Goal: Information Seeking & Learning: Learn about a topic

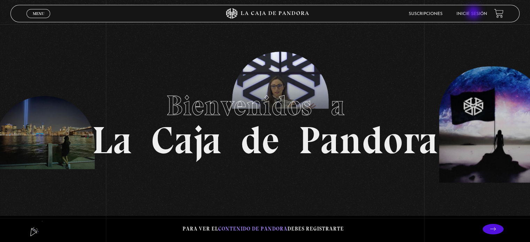
click at [474, 13] on link "Inicie sesión" at bounding box center [471, 14] width 31 height 4
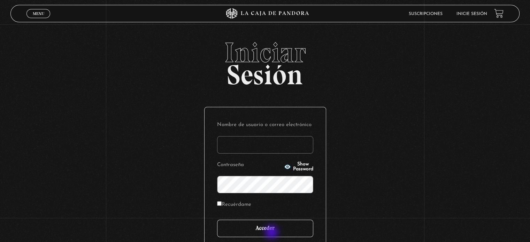
type input "kasdtica@yahoo.es"
click at [272, 232] on input "Acceder" at bounding box center [265, 228] width 96 height 17
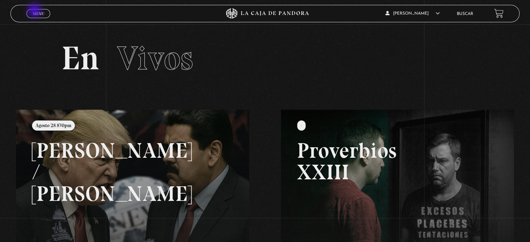
click at [35, 11] on span "Menu" at bounding box center [38, 13] width 11 height 4
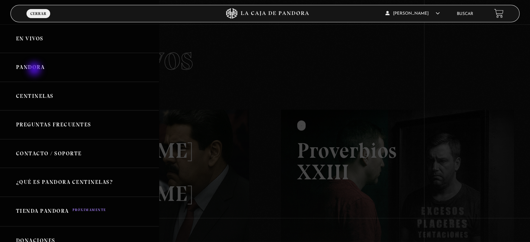
click at [35, 70] on link "Pandora" at bounding box center [79, 67] width 159 height 29
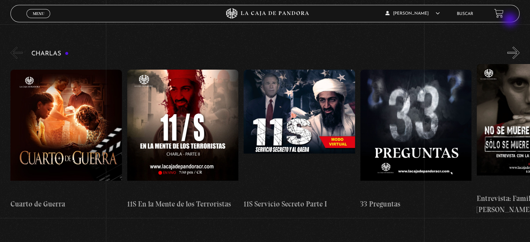
scroll to position [111, 0]
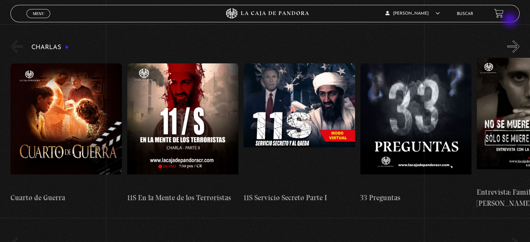
drag, startPoint x: 533, startPoint y: 15, endPoint x: 511, endPoint y: 22, distance: 23.9
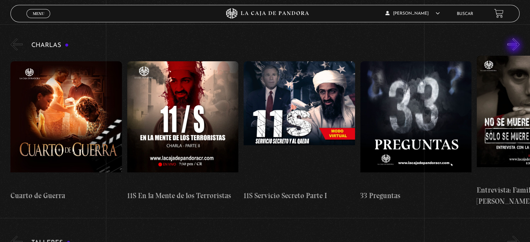
click at [515, 46] on button "»" at bounding box center [513, 44] width 12 height 12
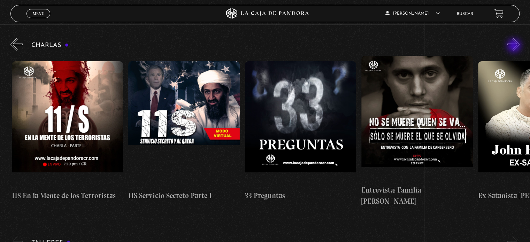
click at [515, 46] on button "»" at bounding box center [513, 44] width 12 height 12
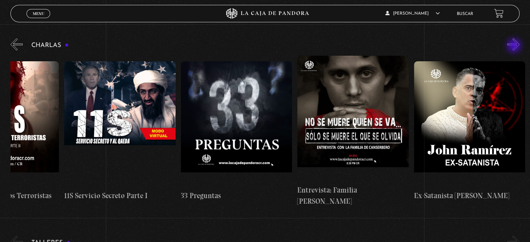
click at [515, 46] on button "»" at bounding box center [513, 44] width 12 height 12
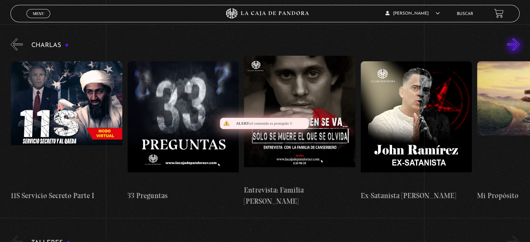
click at [515, 46] on button "»" at bounding box center [513, 44] width 12 height 12
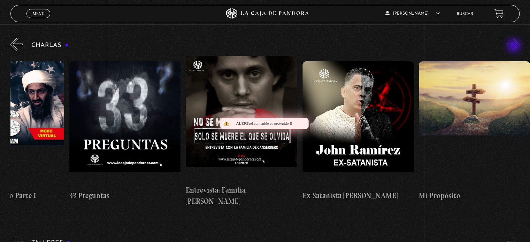
click at [515, 46] on button "»" at bounding box center [513, 44] width 12 height 12
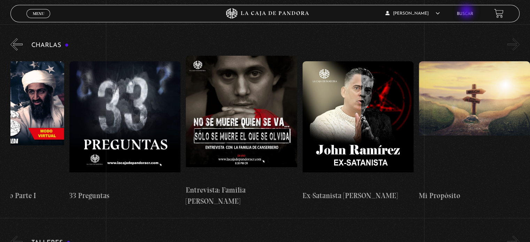
click at [467, 12] on link "Buscar" at bounding box center [465, 14] width 16 height 4
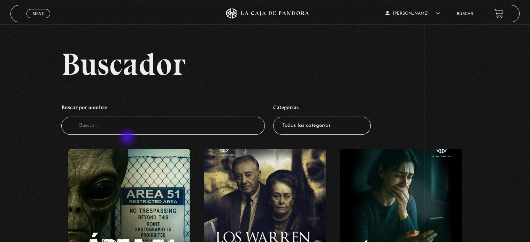
click at [128, 138] on li "Buscar por nombre Buscador" at bounding box center [162, 117] width 203 height 41
click at [123, 129] on input "Buscador" at bounding box center [162, 126] width 203 height 18
type input "constelaciones familiares"
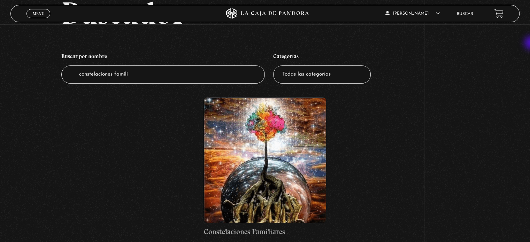
scroll to position [89, 0]
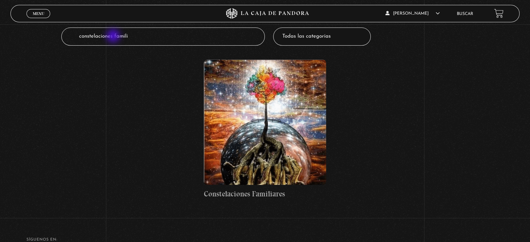
drag, startPoint x: 131, startPoint y: 36, endPoint x: 114, endPoint y: 37, distance: 17.4
click at [114, 37] on input "constelaciones famili" at bounding box center [162, 37] width 203 height 18
type input "constelaciones"
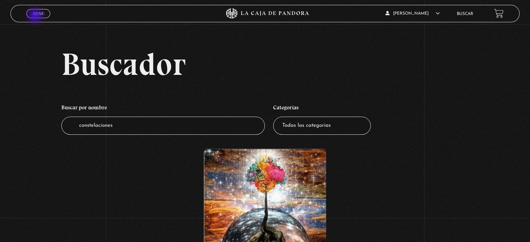
click at [36, 16] on link "Menu Cerrar" at bounding box center [38, 13] width 24 height 9
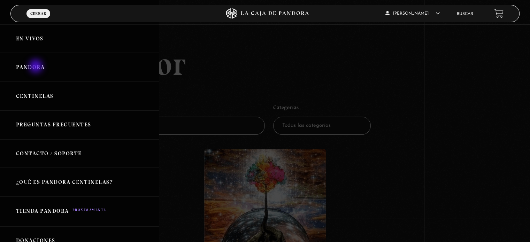
click at [37, 67] on link "Pandora" at bounding box center [79, 67] width 159 height 29
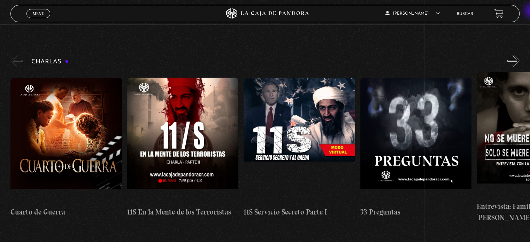
scroll to position [91, 0]
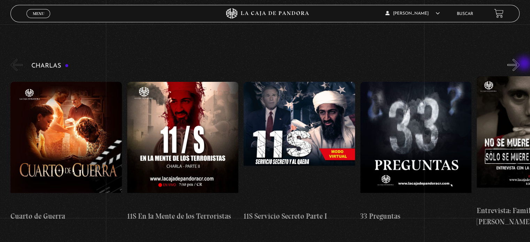
click at [525, 64] on div "Charlas Cuarto [PERSON_NAME] 11S En la Mente de los Terroristas 11S Servicio Se…" at bounding box center [269, 142] width 519 height 170
click at [518, 66] on button "»" at bounding box center [513, 65] width 12 height 12
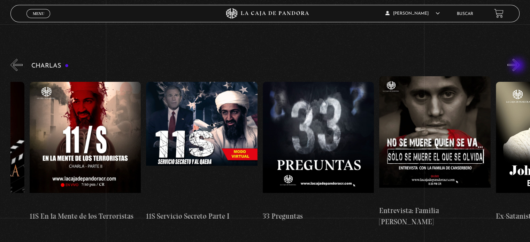
click at [518, 66] on button "»" at bounding box center [513, 65] width 12 height 12
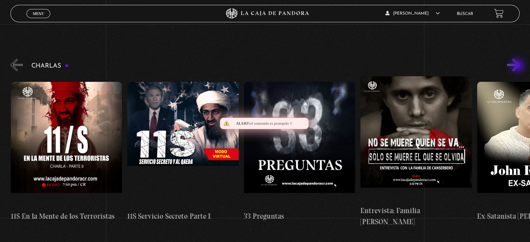
click at [518, 66] on button "»" at bounding box center [513, 65] width 12 height 12
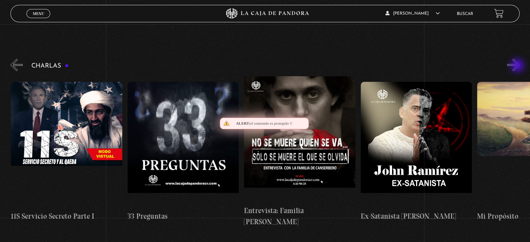
click at [518, 66] on button "»" at bounding box center [513, 65] width 12 height 12
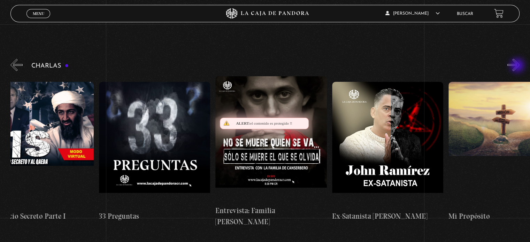
scroll to position [0, 291]
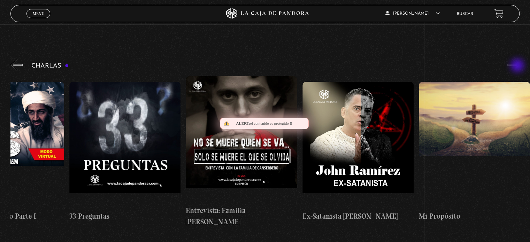
click at [518, 66] on button "»" at bounding box center [513, 65] width 12 height 12
drag, startPoint x: 518, startPoint y: 66, endPoint x: 533, endPoint y: 21, distance: 48.0
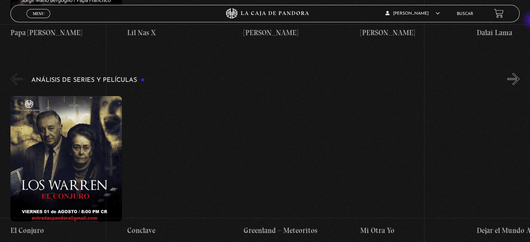
scroll to position [1266, 0]
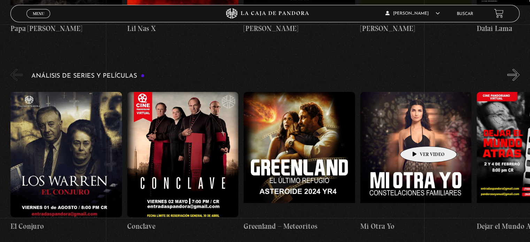
click at [417, 136] on figure at bounding box center [415, 154] width 111 height 125
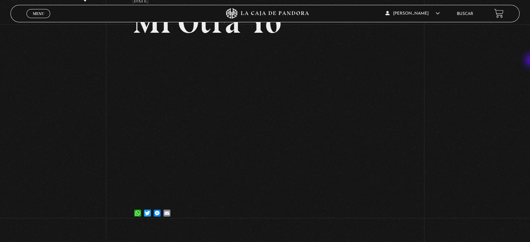
scroll to position [59, 0]
